Goal: Task Accomplishment & Management: Use online tool/utility

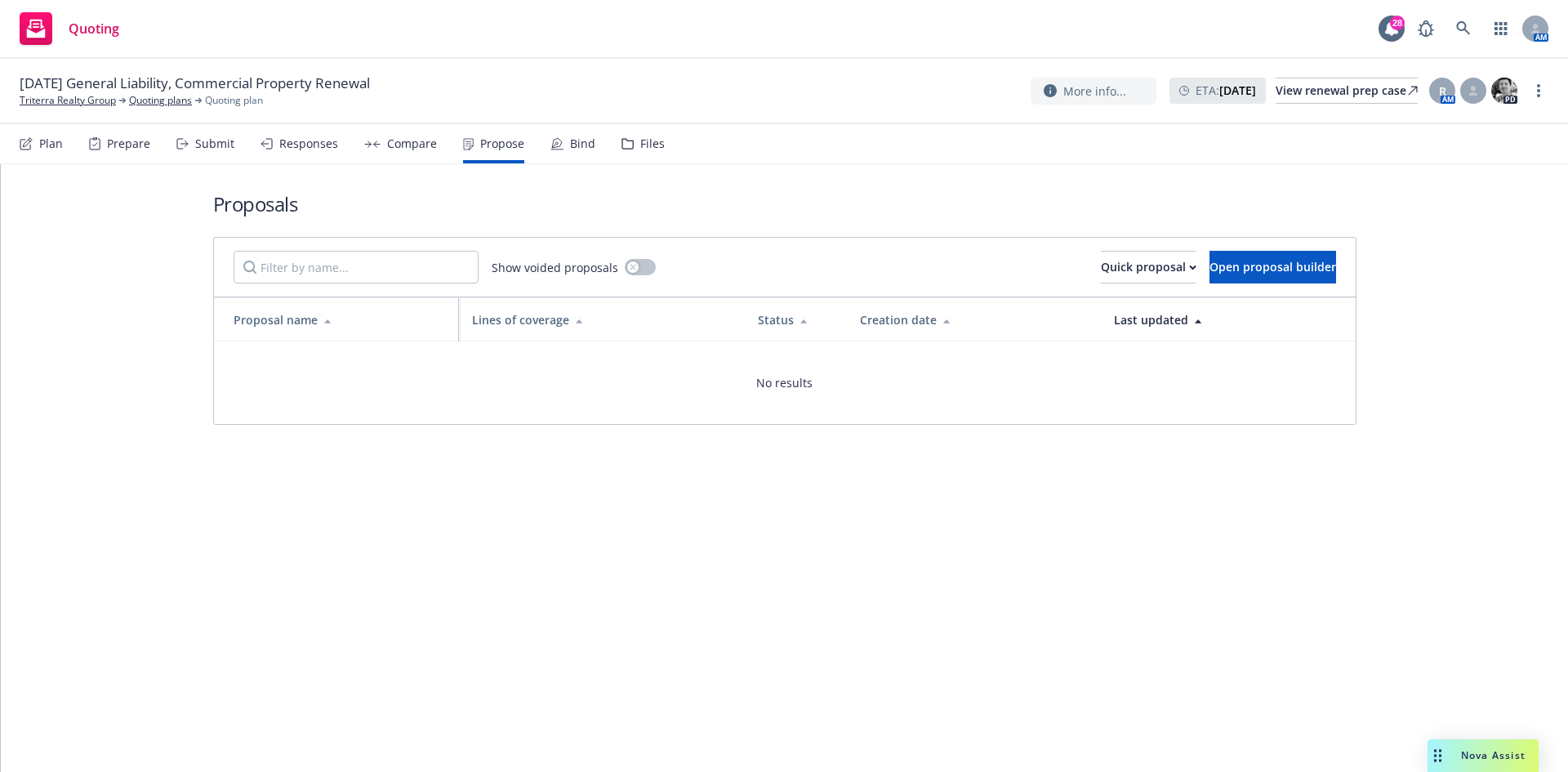
click at [772, 182] on div "Proposals Show voided proposals Quick proposal Open proposal builder Proposal n…" at bounding box center [785, 307] width 1143 height 286
